Goal: Task Accomplishment & Management: Manage account settings

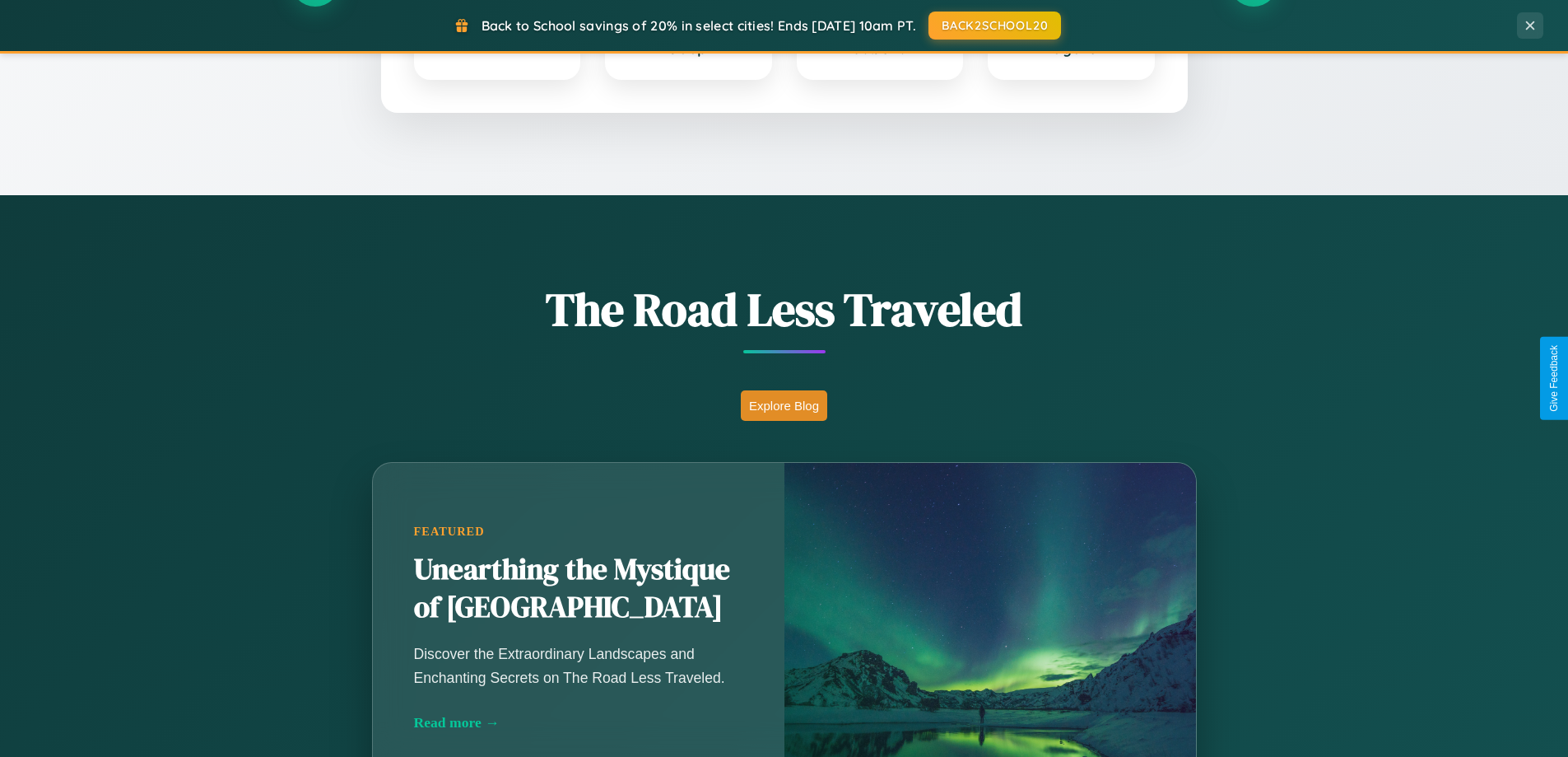
scroll to position [1133, 0]
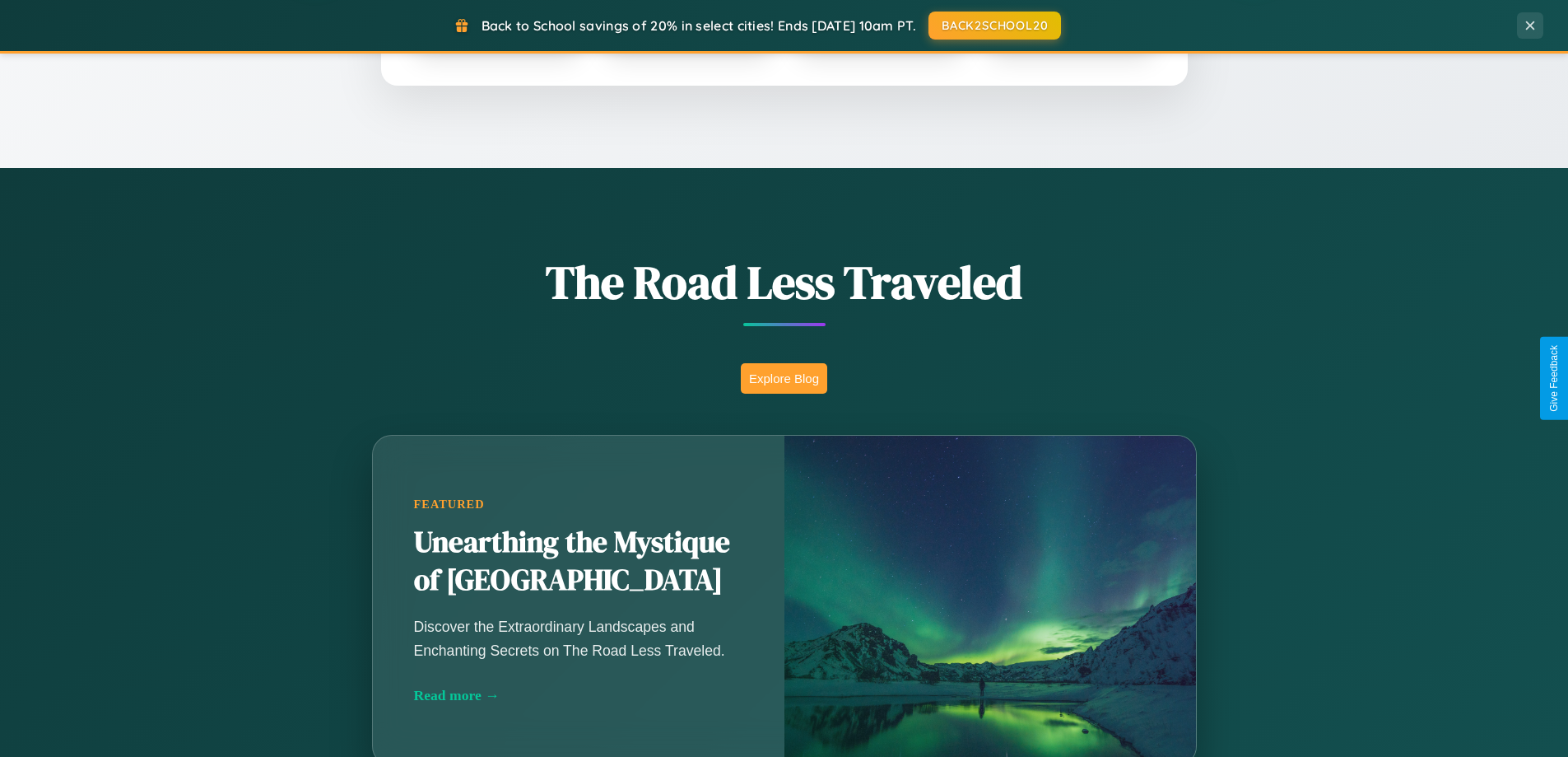
click at [784, 378] on button "Explore Blog" at bounding box center [784, 378] width 86 height 31
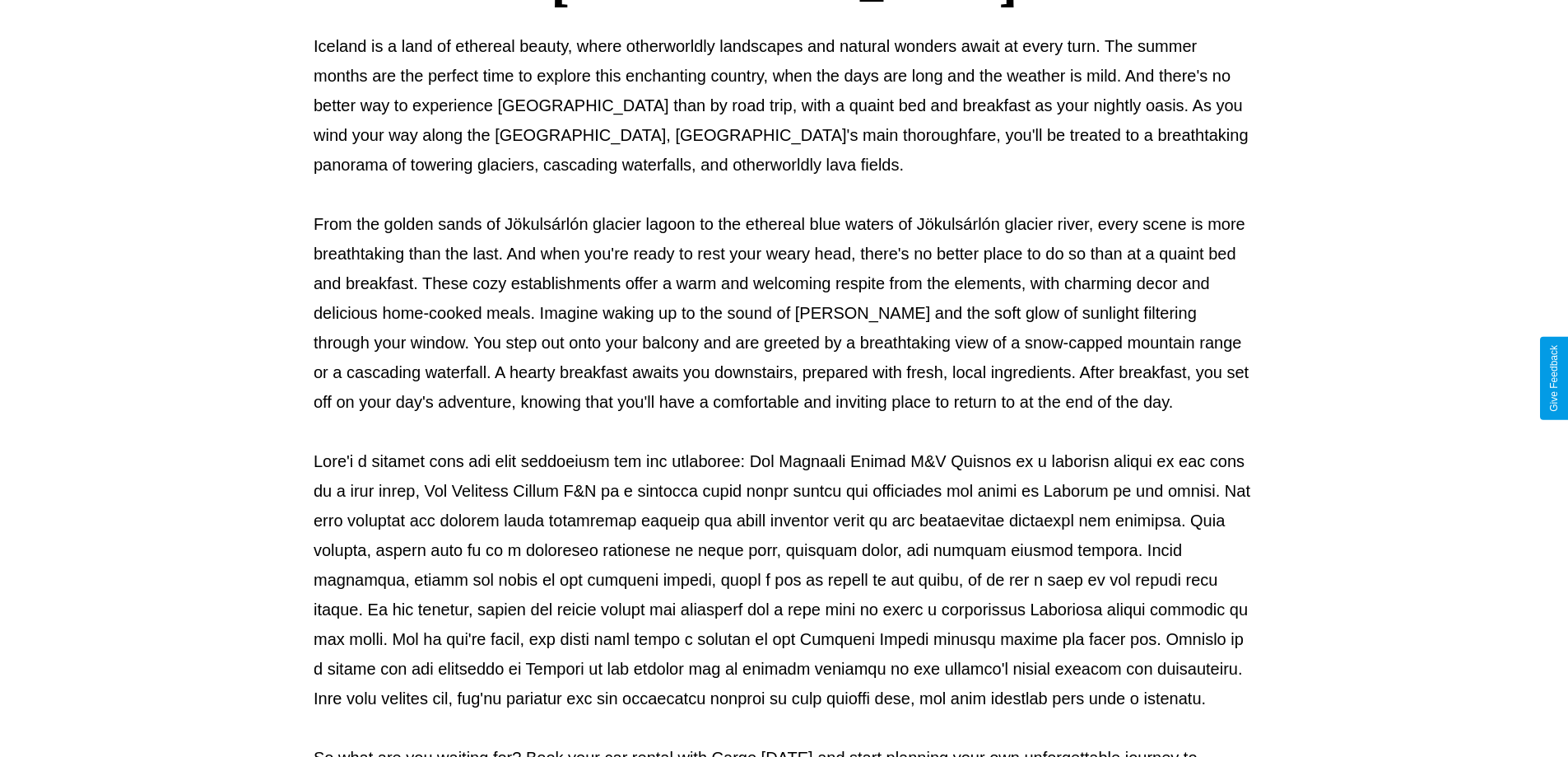
scroll to position [533, 0]
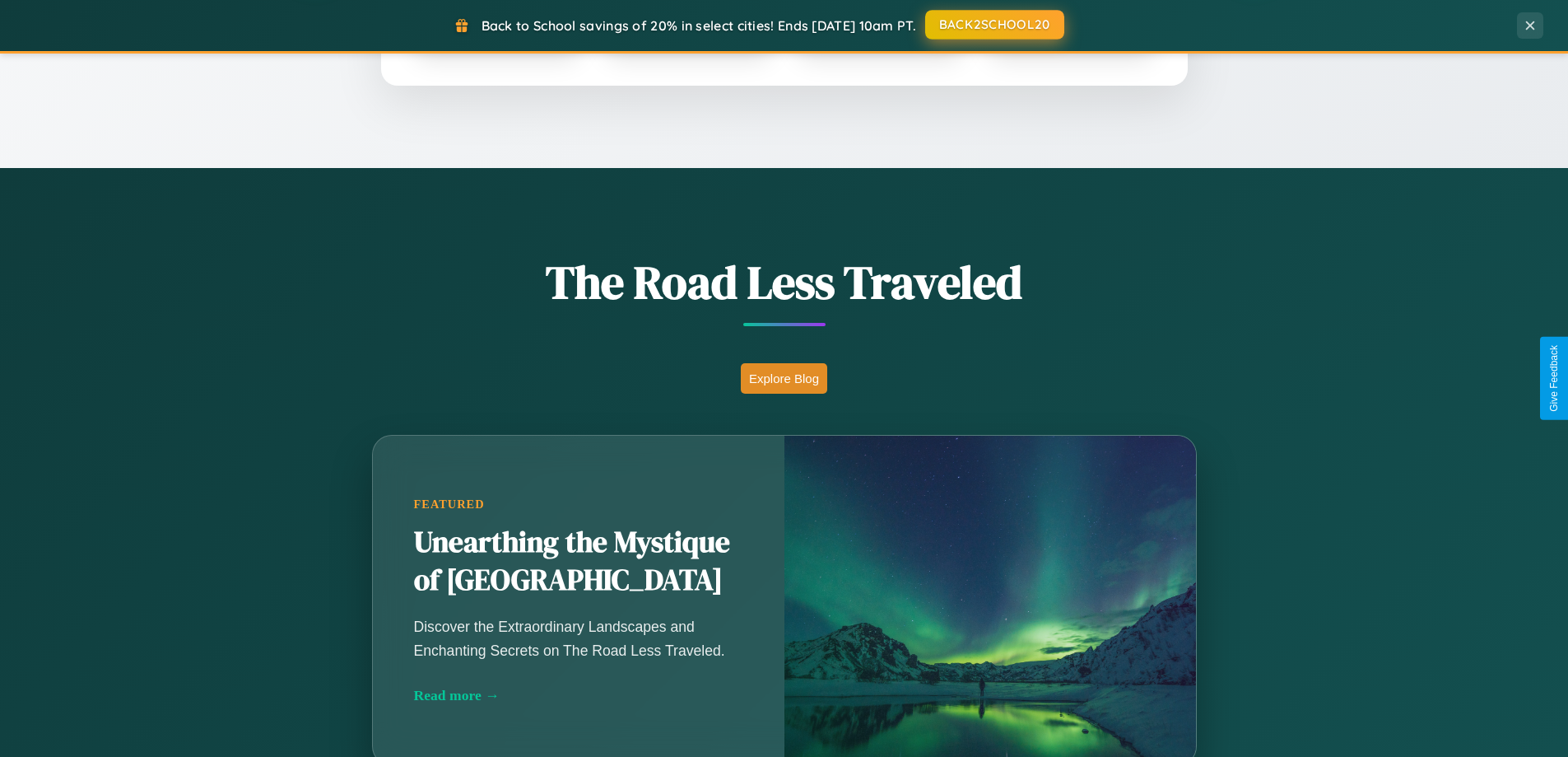
click at [993, 25] on button "BACK2SCHOOL20" at bounding box center [994, 24] width 139 height 30
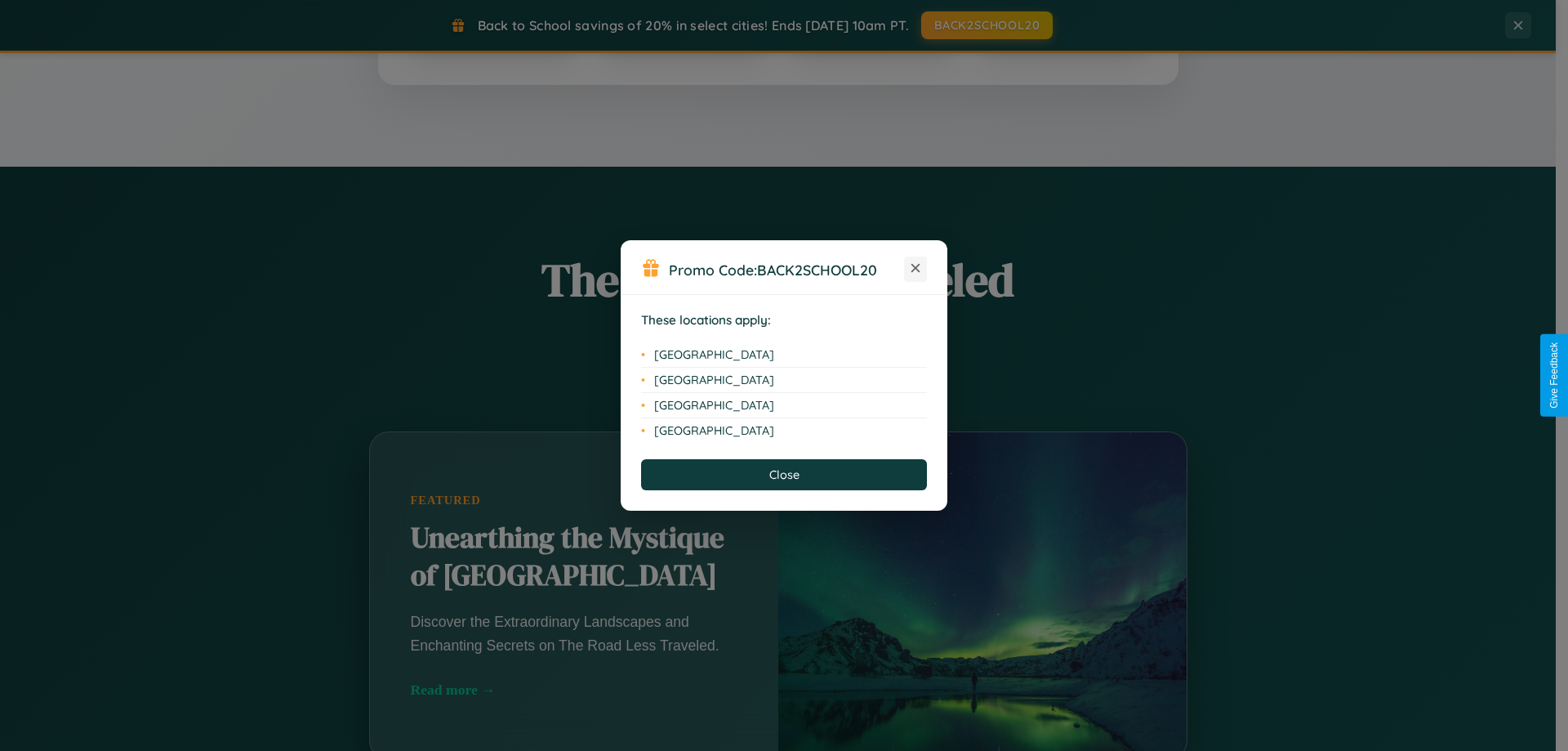
click at [915, 269] on icon at bounding box center [915, 268] width 9 height 9
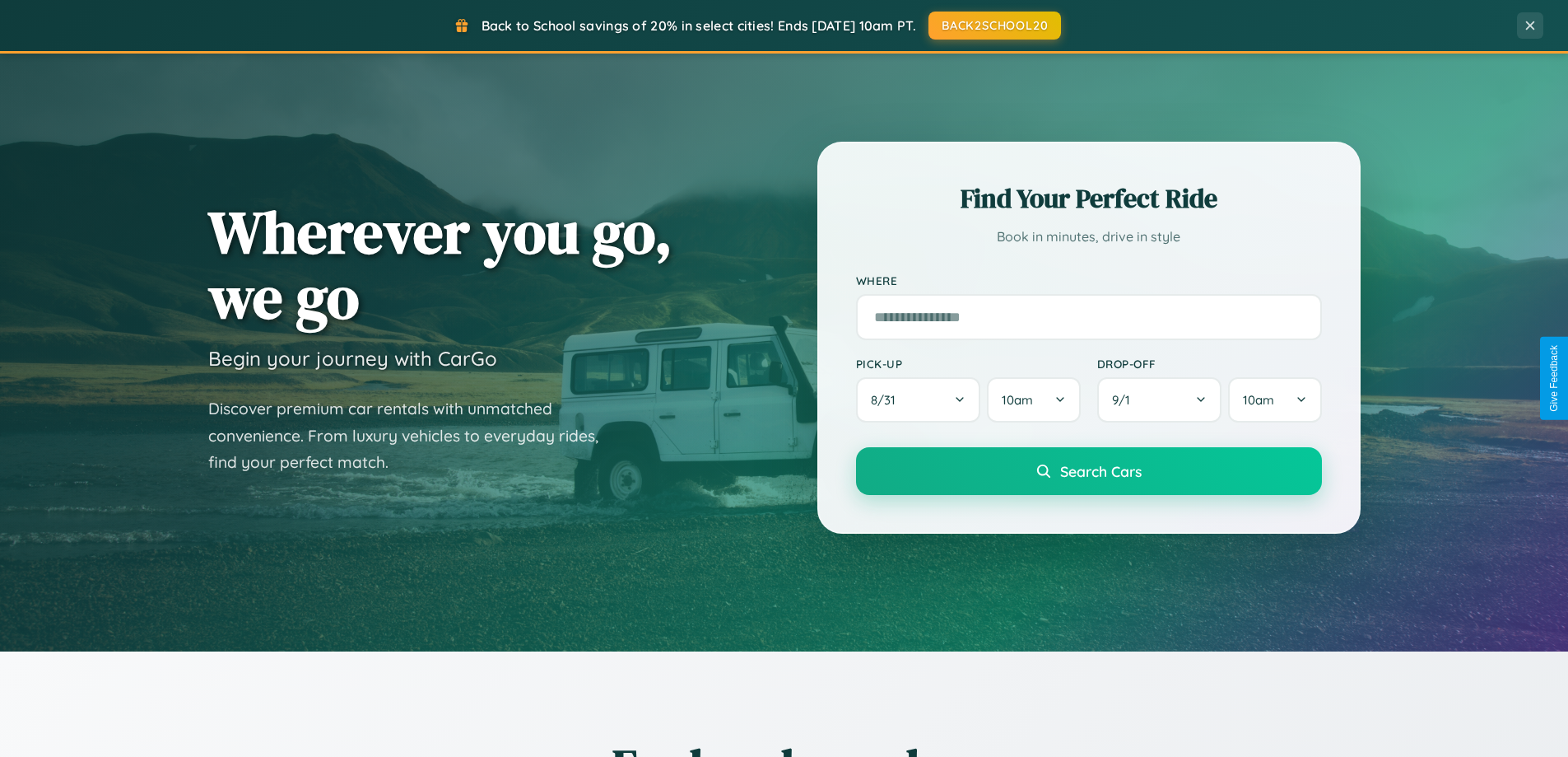
scroll to position [0, 0]
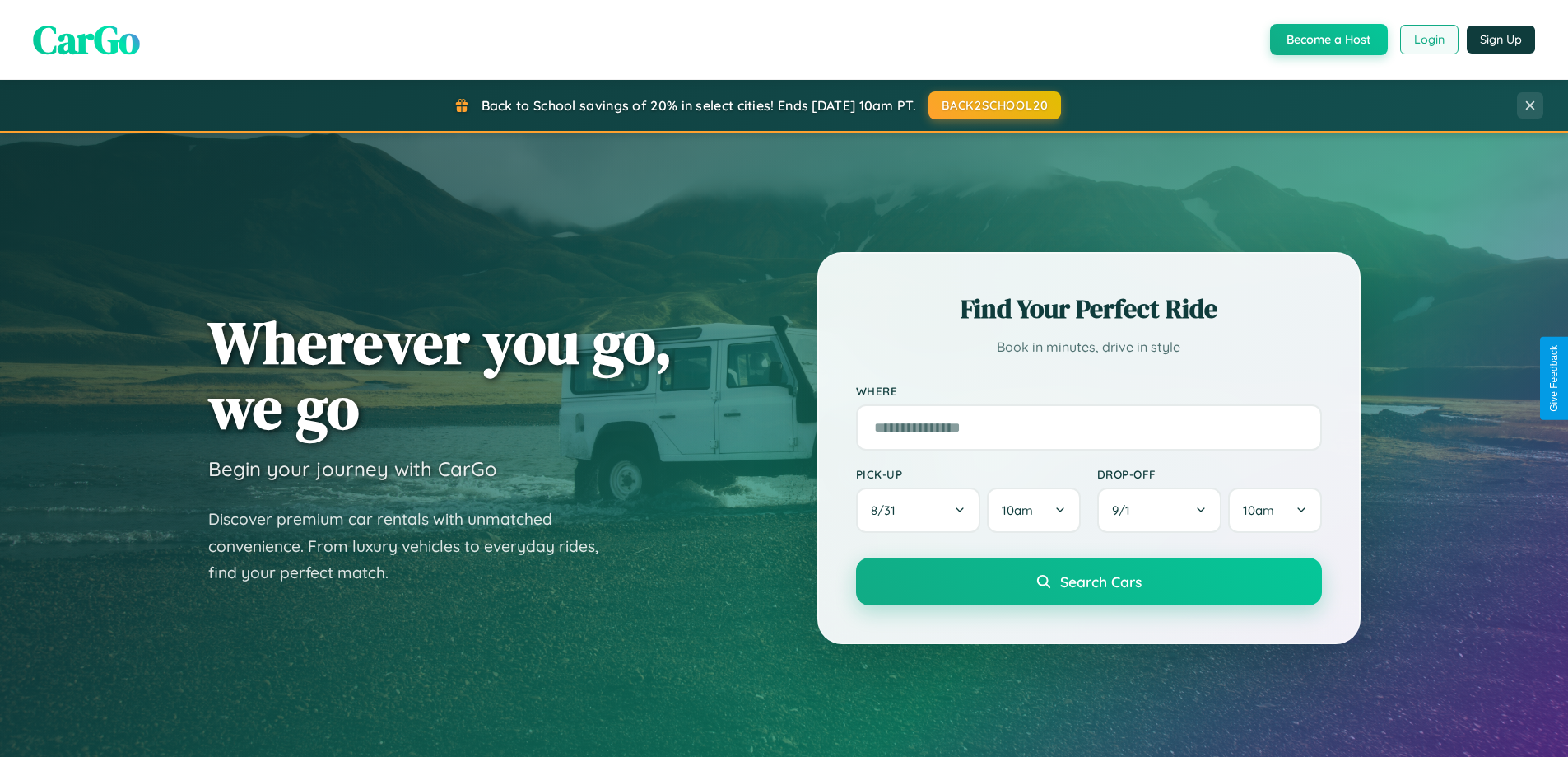
click at [1428, 39] on button "Login" at bounding box center [1429, 39] width 58 height 30
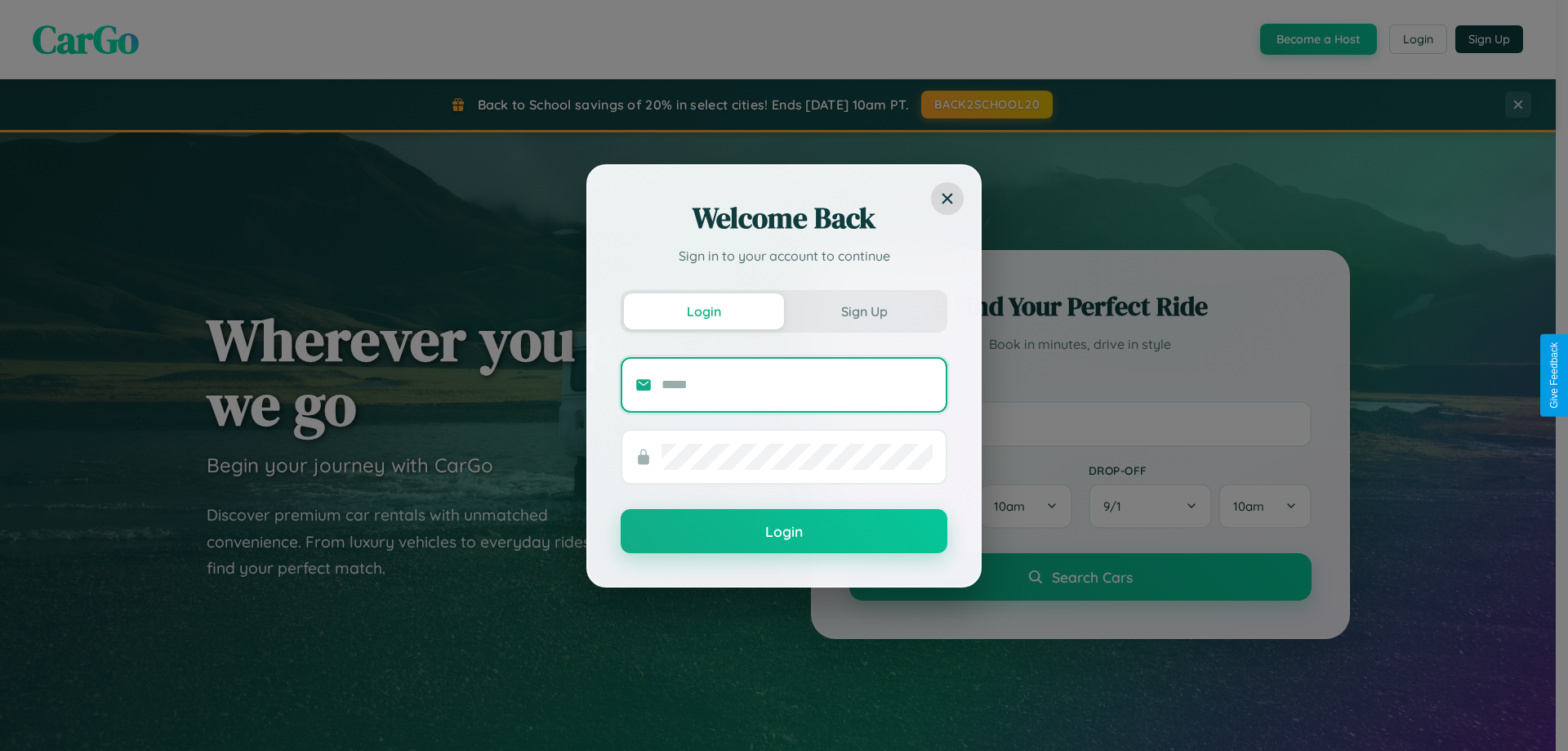
click at [797, 384] on input "text" at bounding box center [796, 384] width 271 height 26
type input "**********"
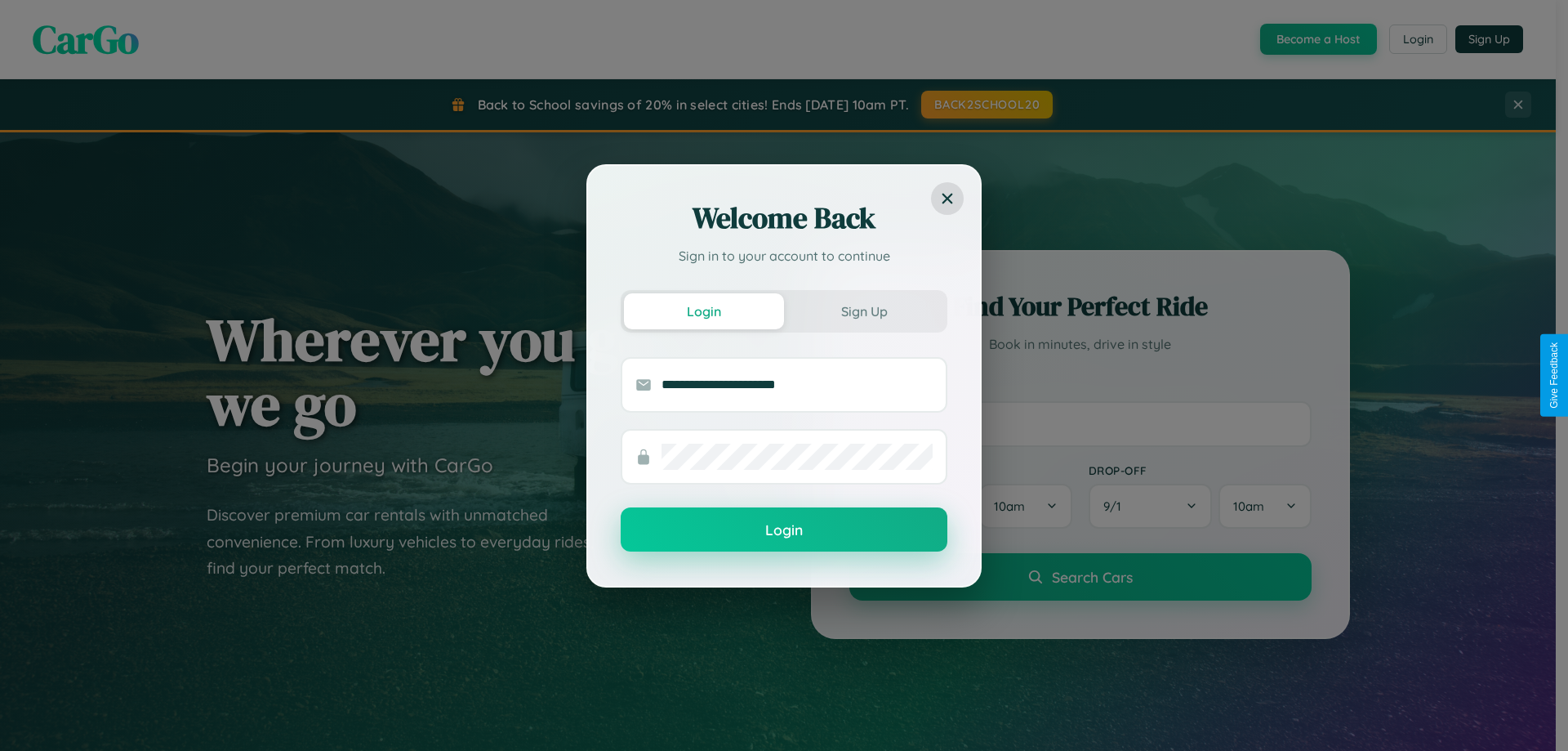
click at [784, 530] on button "Login" at bounding box center [784, 530] width 327 height 44
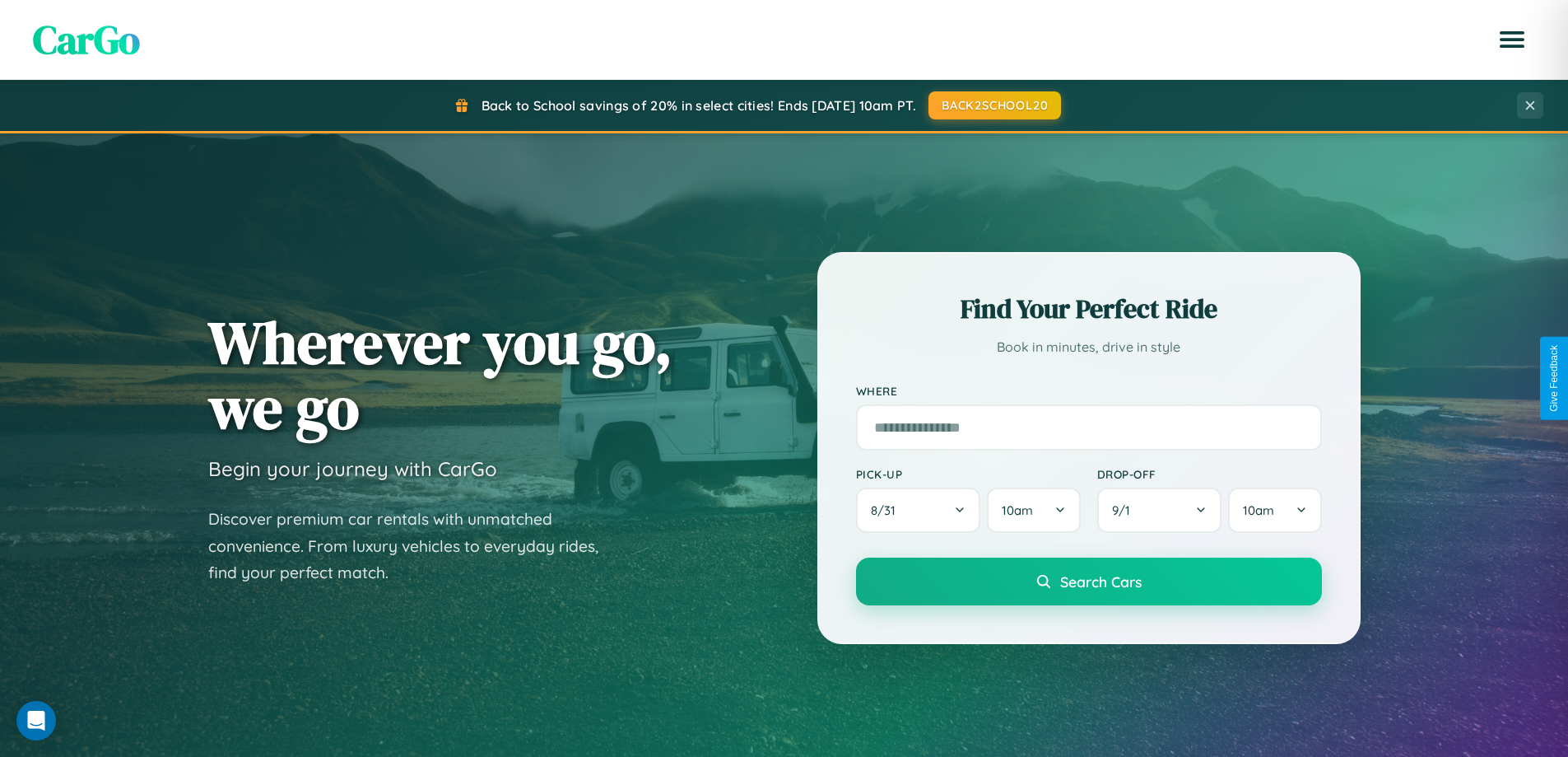
scroll to position [49, 0]
